Goal: Task Accomplishment & Management: Complete application form

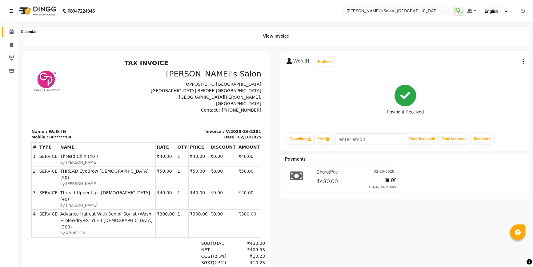
click at [11, 31] on icon at bounding box center [12, 31] width 4 height 5
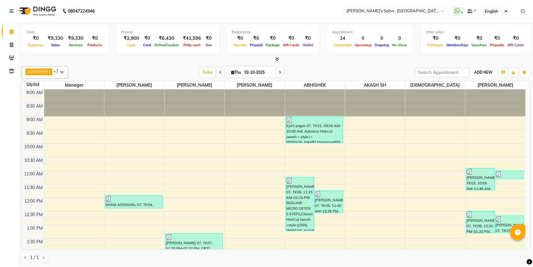
click at [488, 73] on span "ADD NEW" at bounding box center [484, 72] width 18 height 5
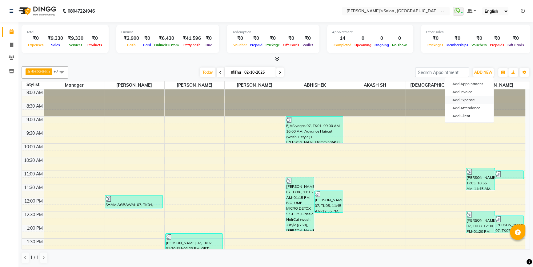
click at [459, 100] on link "Add Expense" at bounding box center [469, 100] width 49 height 8
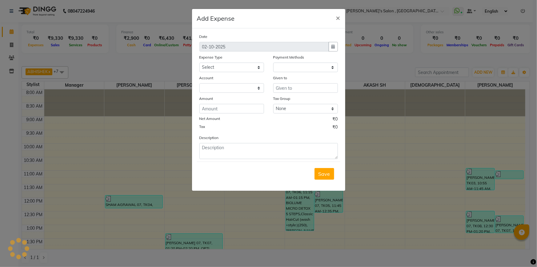
select select "1"
select select "6520"
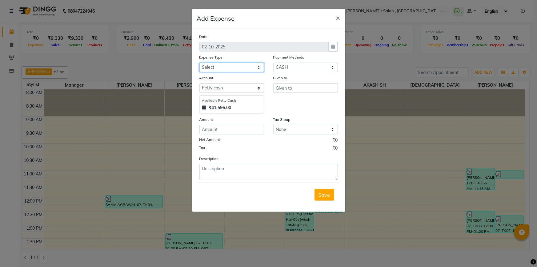
drag, startPoint x: 212, startPoint y: 66, endPoint x: 213, endPoint y: 70, distance: 4.4
click at [212, 66] on select "Select Advance Salary BANK TRANFAR Cash transfer to hub Client Snacks DISTRIBUT…" at bounding box center [232, 68] width 65 height 10
select select "11136"
click at [200, 63] on select "Select Advance Salary BANK TRANFAR Cash transfer to hub Client Snacks DISTRIBUT…" at bounding box center [232, 68] width 65 height 10
click at [284, 92] on input "text" at bounding box center [305, 88] width 65 height 10
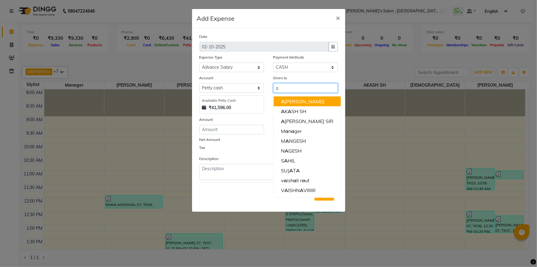
click at [295, 103] on ngb-highlight "A [PERSON_NAME]" at bounding box center [302, 101] width 43 height 6
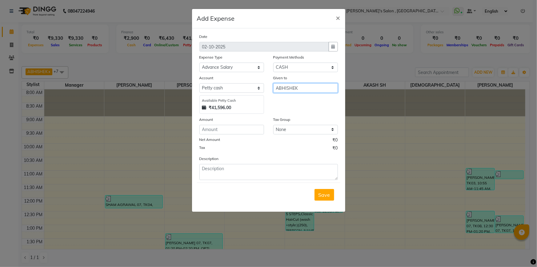
type input "ABHISHEK"
click at [242, 133] on input "number" at bounding box center [232, 130] width 65 height 10
type input "100"
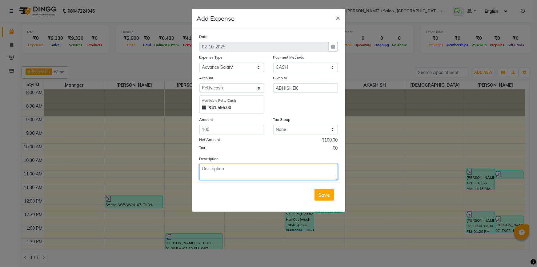
click at [240, 170] on textarea at bounding box center [269, 172] width 139 height 16
type textarea "[DEMOGRAPHIC_DATA]"
click at [329, 197] on span "Save" at bounding box center [325, 195] width 12 height 6
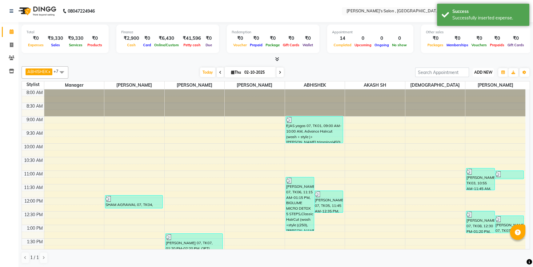
click at [479, 72] on span "ADD NEW" at bounding box center [484, 72] width 18 height 5
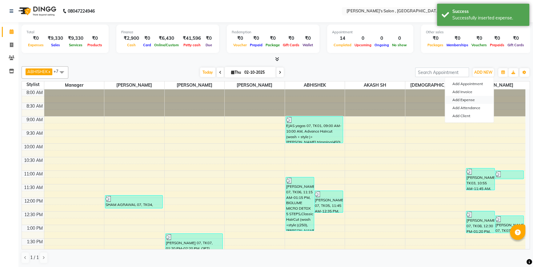
click at [466, 100] on link "Add Expense" at bounding box center [469, 100] width 49 height 8
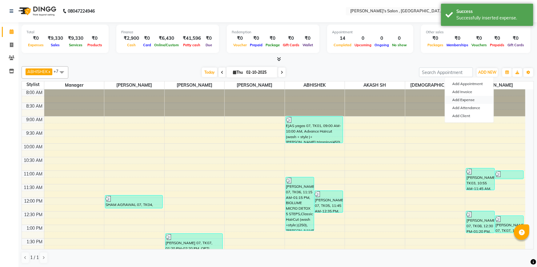
select select "1"
select select "6520"
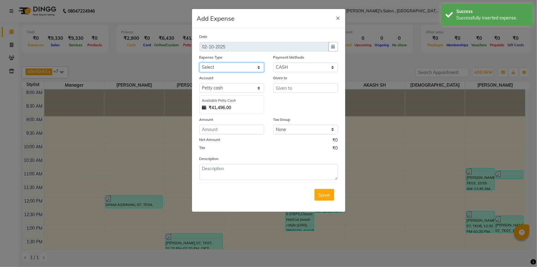
click at [220, 67] on select "Select Advance Salary BANK TRANFAR Cash transfer to hub Client Snacks DISTRIBUT…" at bounding box center [232, 68] width 65 height 10
select select "11136"
click at [200, 63] on select "Select Advance Salary BANK TRANFAR Cash transfer to hub Client Snacks DISTRIBUT…" at bounding box center [232, 68] width 65 height 10
click at [292, 90] on input "text" at bounding box center [305, 88] width 65 height 10
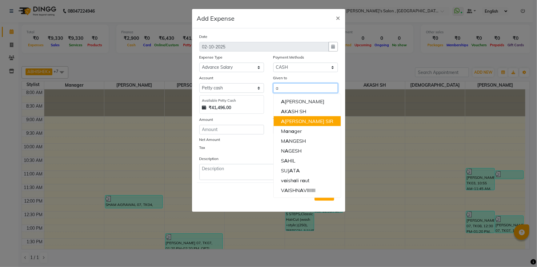
click at [301, 121] on ngb-highlight "A [PERSON_NAME] SIR" at bounding box center [307, 121] width 52 height 6
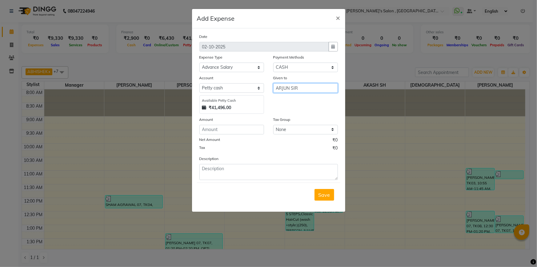
type input "ARJUN SIR"
click at [227, 133] on input "number" at bounding box center [232, 130] width 65 height 10
type input "8"
drag, startPoint x: 243, startPoint y: 67, endPoint x: 243, endPoint y: 71, distance: 4.1
click at [243, 67] on select "Select Advance Salary BANK TRANFAR Cash transfer to hub Client Snacks DISTRIBUT…" at bounding box center [232, 68] width 65 height 10
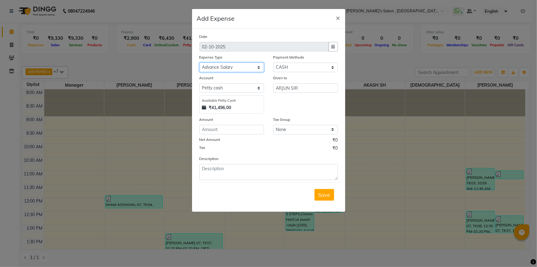
select select "11137"
click at [200, 63] on select "Select Advance Salary BANK TRANFAR Cash transfer to hub Client Snacks DISTRIBUT…" at bounding box center [232, 68] width 65 height 10
click at [237, 132] on input "number" at bounding box center [232, 130] width 65 height 10
type input "60"
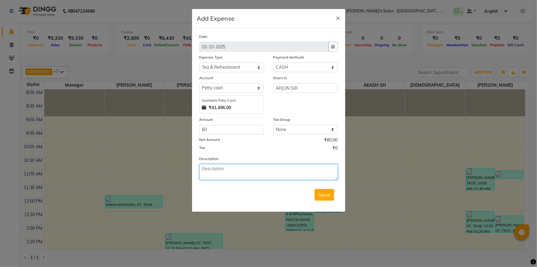
click at [235, 179] on textarea at bounding box center [269, 172] width 139 height 16
type textarea "milk"
click at [333, 195] on button "Save" at bounding box center [325, 195] width 20 height 12
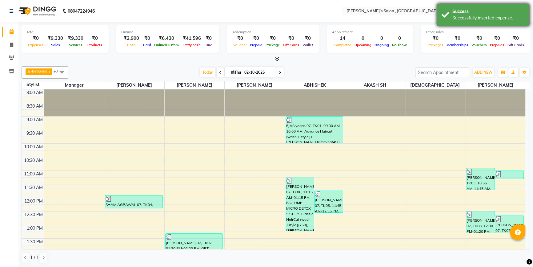
click at [489, 13] on div "Success" at bounding box center [489, 11] width 72 height 6
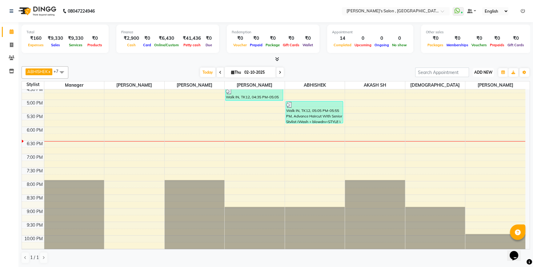
click at [487, 72] on span "ADD NEW" at bounding box center [484, 72] width 18 height 5
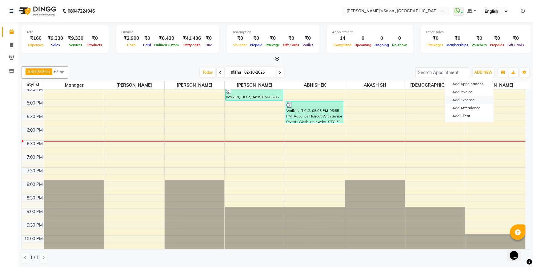
click at [465, 101] on link "Add Expense" at bounding box center [469, 100] width 49 height 8
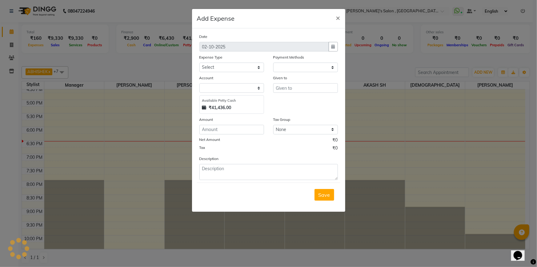
select select "1"
select select "6520"
click at [228, 67] on select "Select Advance Salary BANK TRANFAR Cash transfer to hub Client Snacks DISTRIBUT…" at bounding box center [232, 68] width 65 height 10
select select "11130"
click at [200, 63] on select "Select Advance Salary BANK TRANFAR Cash transfer to hub Client Snacks DISTRIBUT…" at bounding box center [232, 68] width 65 height 10
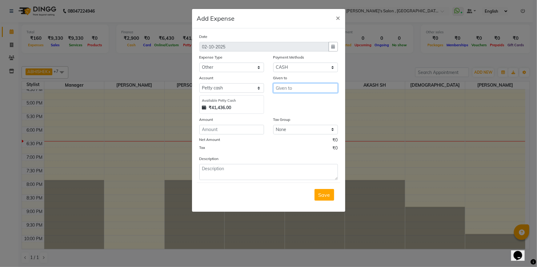
click at [298, 92] on input "text" at bounding box center [305, 88] width 65 height 10
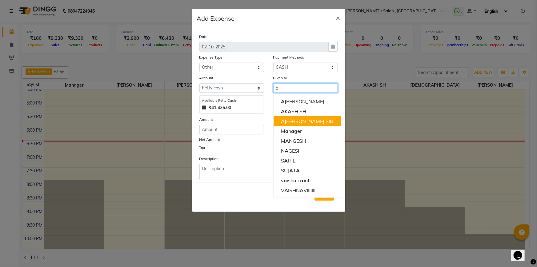
click at [297, 123] on ngb-highlight "A [PERSON_NAME] SIR" at bounding box center [307, 121] width 52 height 6
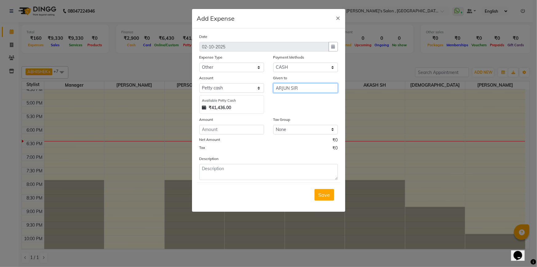
type input "ARJUN SIR"
click at [236, 129] on input "number" at bounding box center [232, 130] width 65 height 10
type input "150"
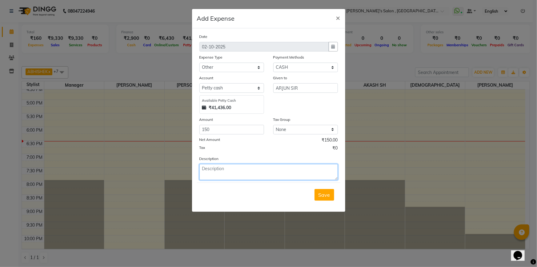
click at [212, 177] on textarea at bounding box center [269, 172] width 139 height 16
type textarea "pedhe"
click at [322, 192] on span "Save" at bounding box center [325, 195] width 12 height 6
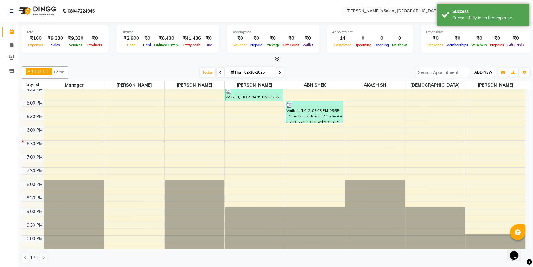
click at [486, 71] on span "ADD NEW" at bounding box center [484, 72] width 18 height 5
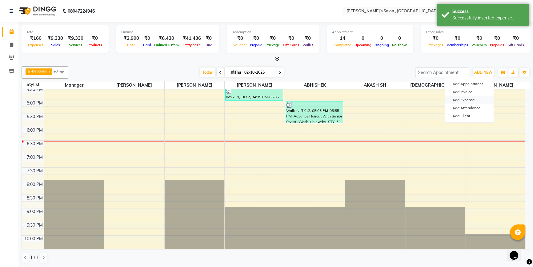
click at [471, 102] on link "Add Expense" at bounding box center [469, 100] width 49 height 8
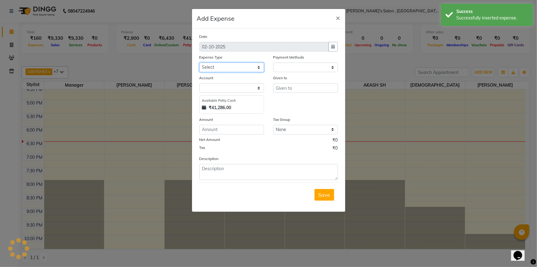
click at [213, 71] on select "Select Advance Salary BANK TRANFAR Cash transfer to hub Client Snacks DISTRIBUT…" at bounding box center [232, 68] width 65 height 10
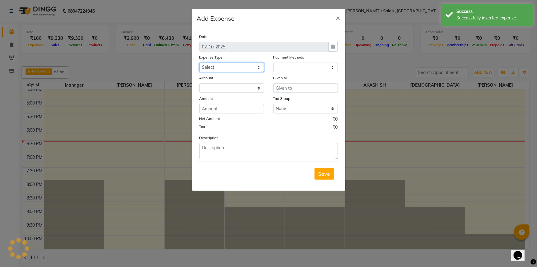
select select "11136"
click at [200, 63] on select "Select Advance Salary BANK TRANFAR Cash transfer to hub Client Snacks DISTRIBUT…" at bounding box center [232, 68] width 65 height 10
select select "1"
select select "6520"
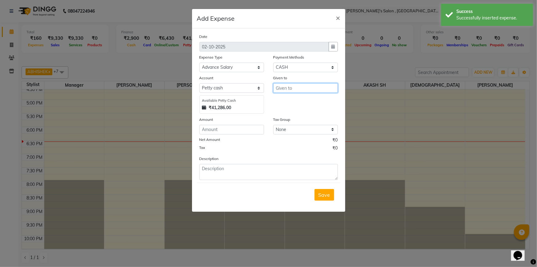
click at [290, 91] on input "text" at bounding box center [305, 88] width 65 height 10
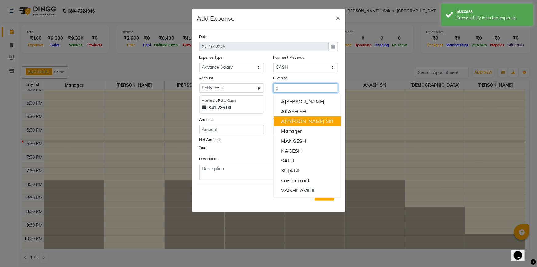
click at [302, 120] on ngb-highlight "A [PERSON_NAME] SIR" at bounding box center [307, 121] width 52 height 6
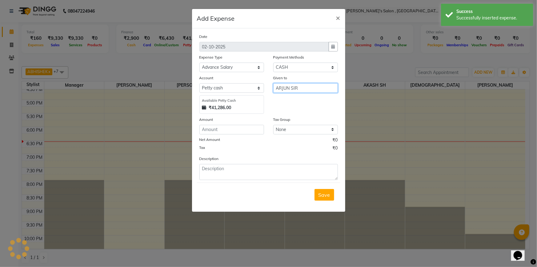
type input "ARJUN SIR"
click at [248, 131] on input "number" at bounding box center [232, 130] width 65 height 10
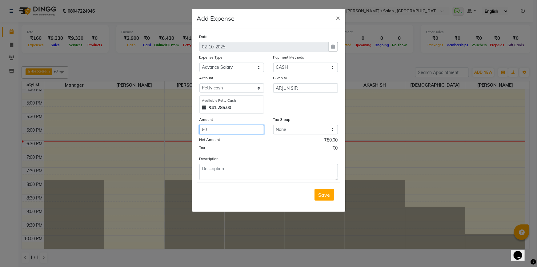
type input "80"
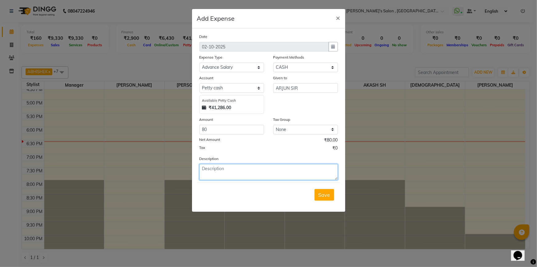
click at [254, 177] on textarea at bounding box center [269, 172] width 139 height 16
type textarea "arjun"
click at [327, 196] on span "Save" at bounding box center [325, 195] width 12 height 6
